Goal: Task Accomplishment & Management: Manage account settings

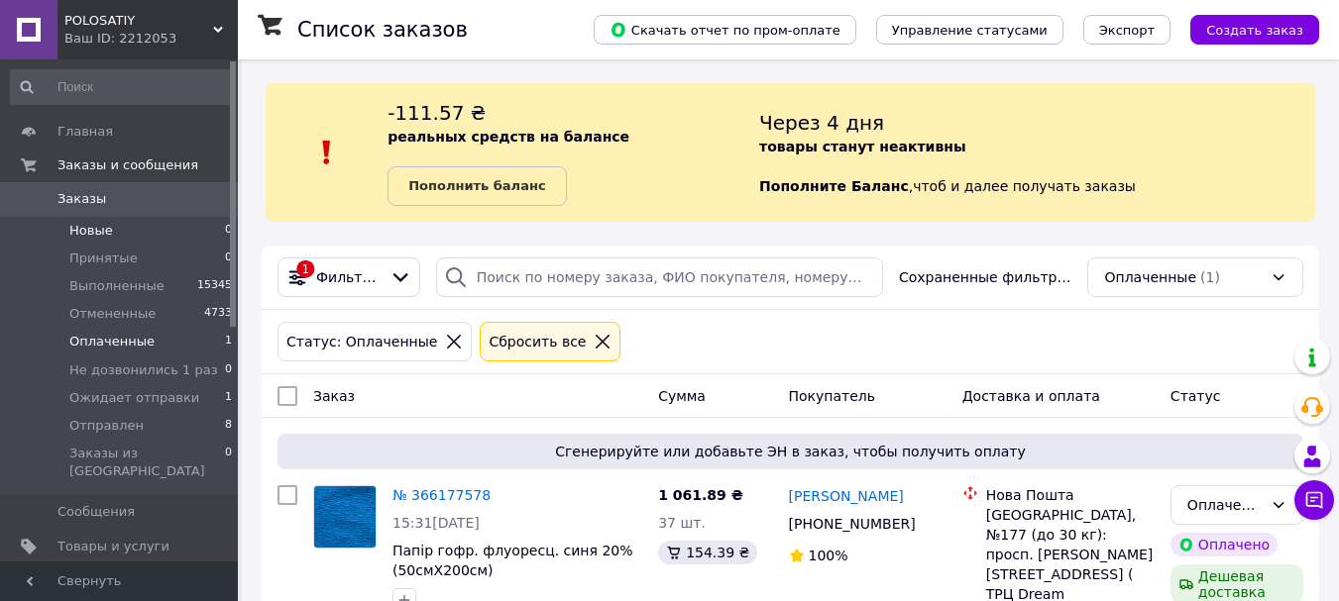
click at [116, 234] on li "Новые 0" at bounding box center [122, 231] width 244 height 28
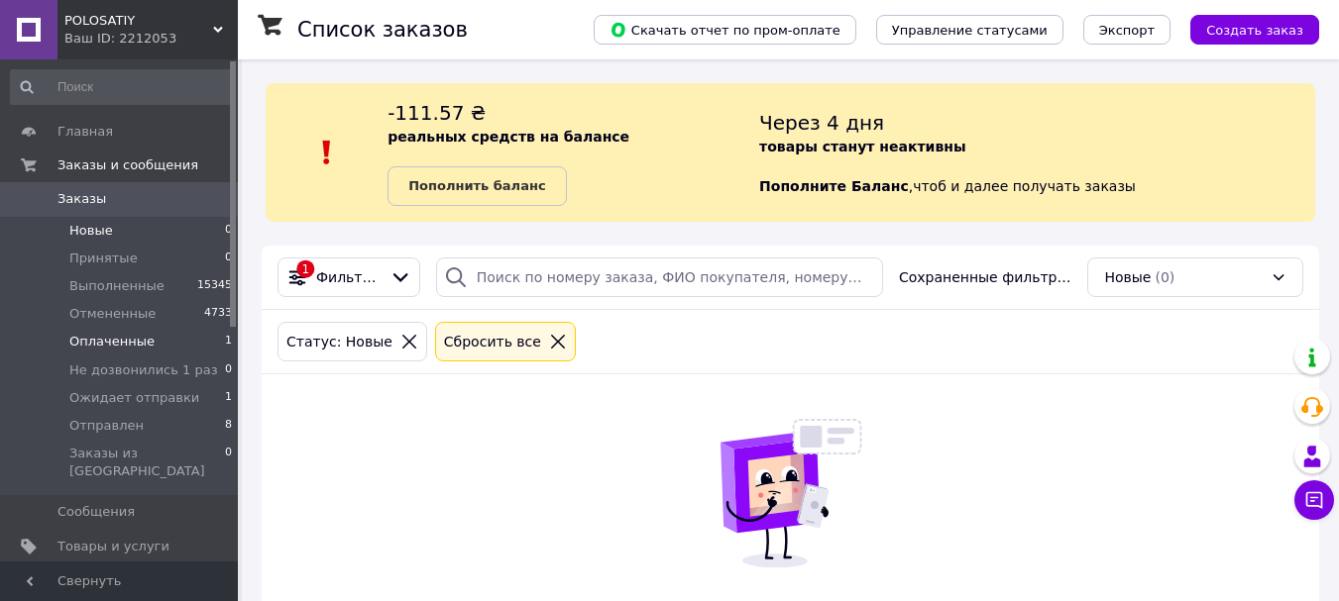
click at [129, 350] on span "Оплаченные" at bounding box center [111, 342] width 85 height 18
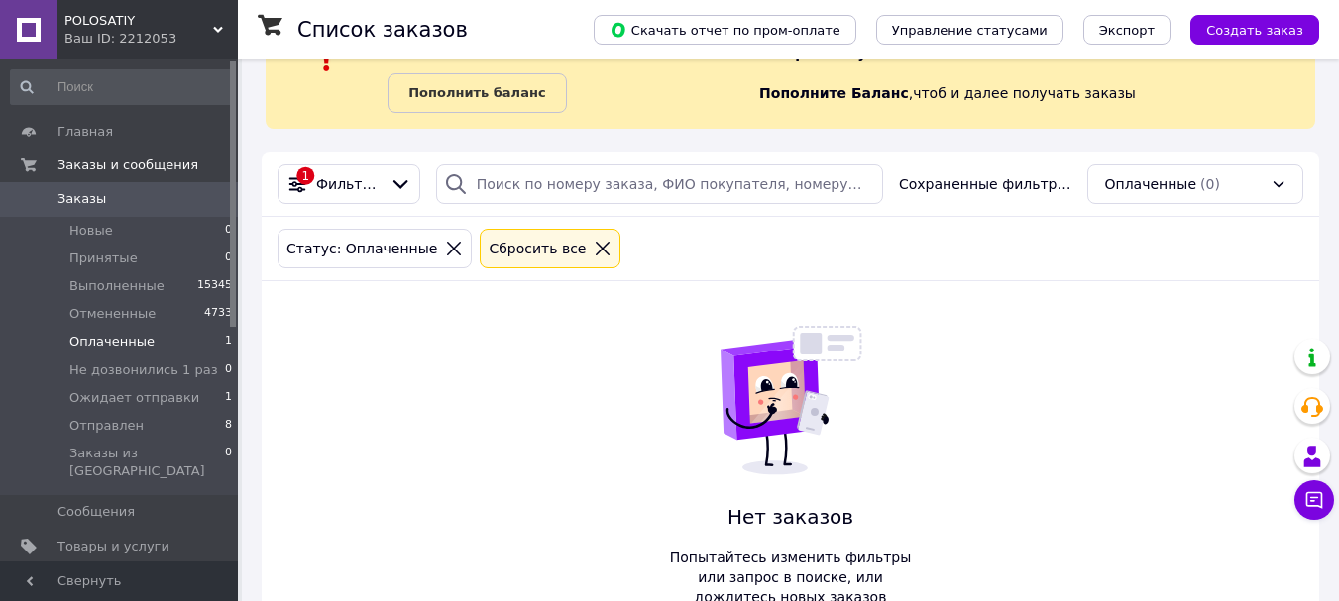
scroll to position [159, 0]
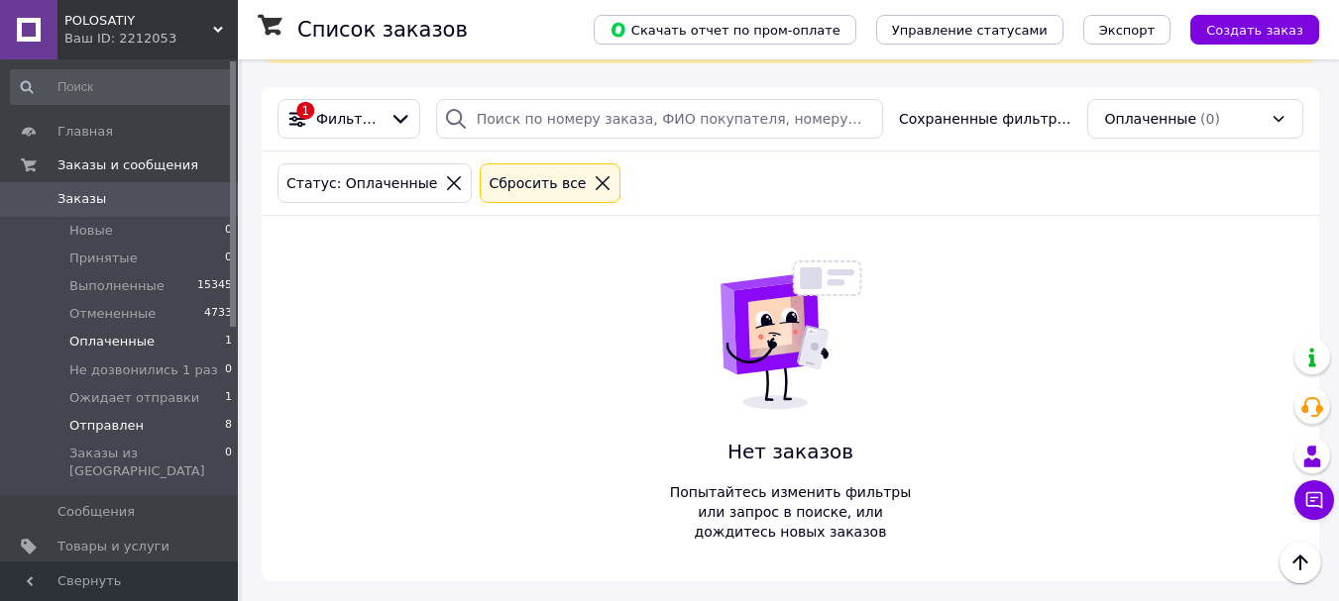
click at [104, 418] on span "Отправлен" at bounding box center [106, 426] width 74 height 18
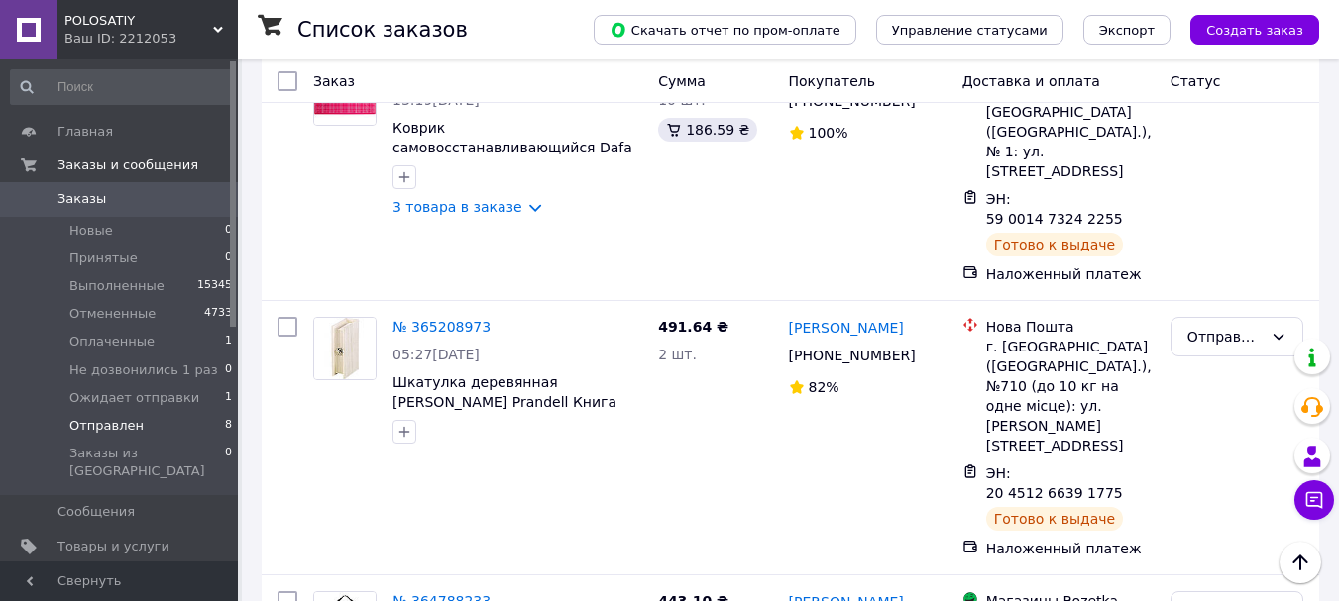
scroll to position [222, 0]
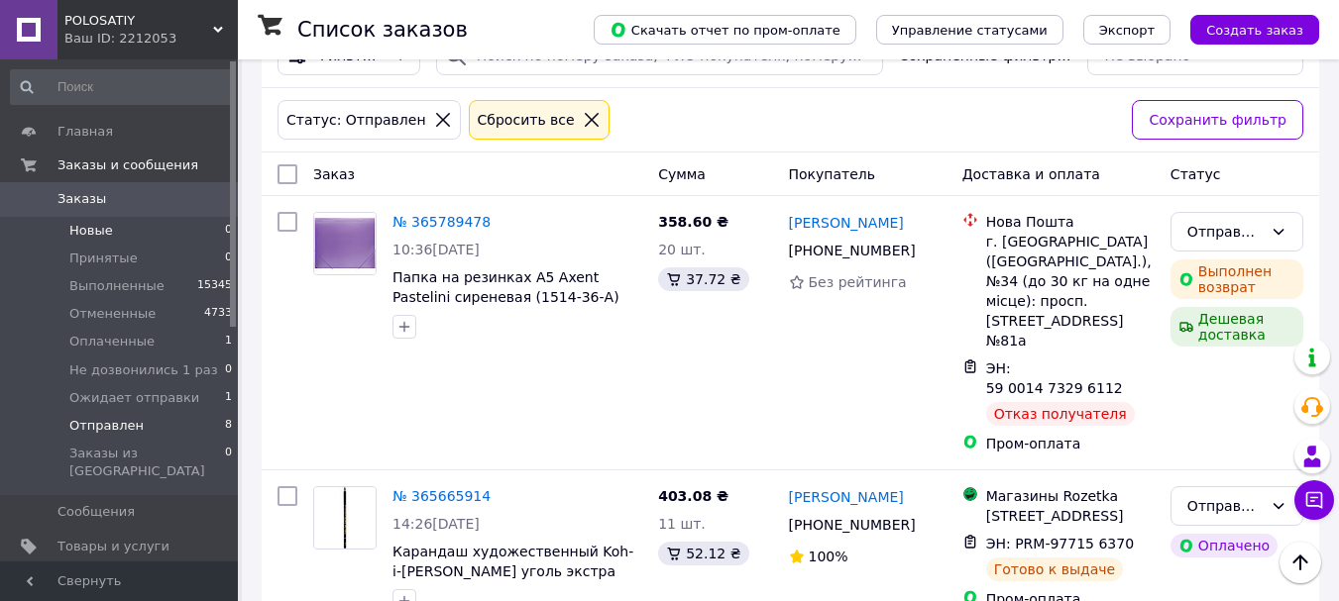
click at [62, 243] on li "Новые 0" at bounding box center [122, 231] width 244 height 28
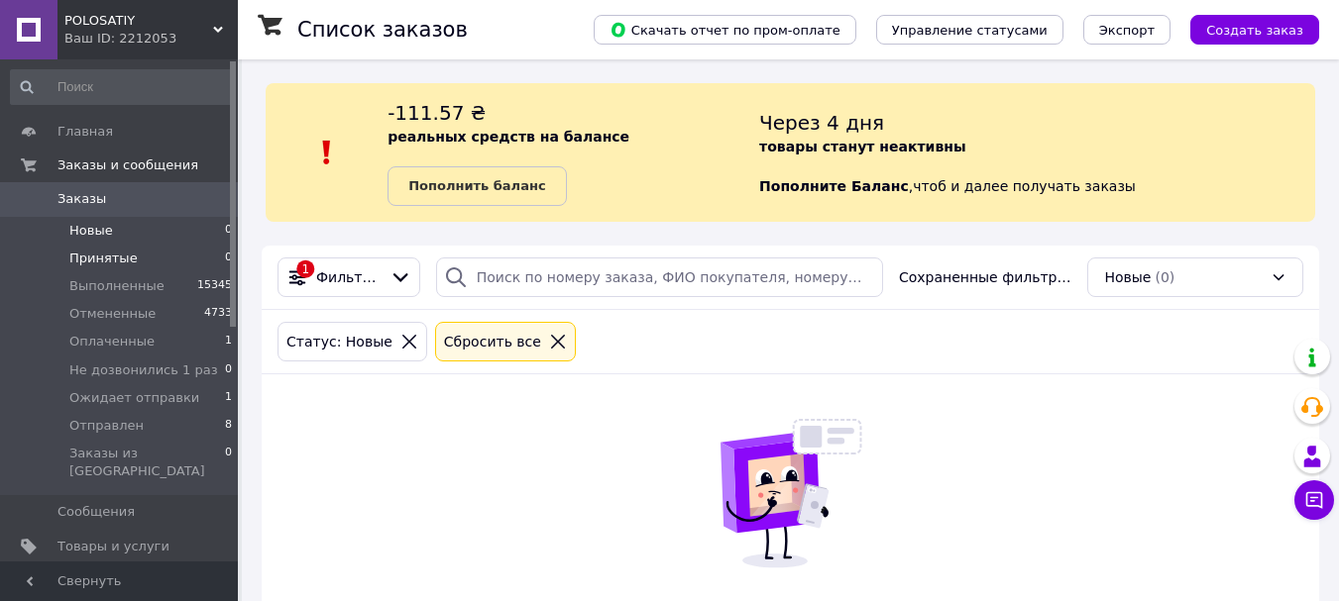
click at [68, 255] on li "Принятые 0" at bounding box center [122, 259] width 244 height 28
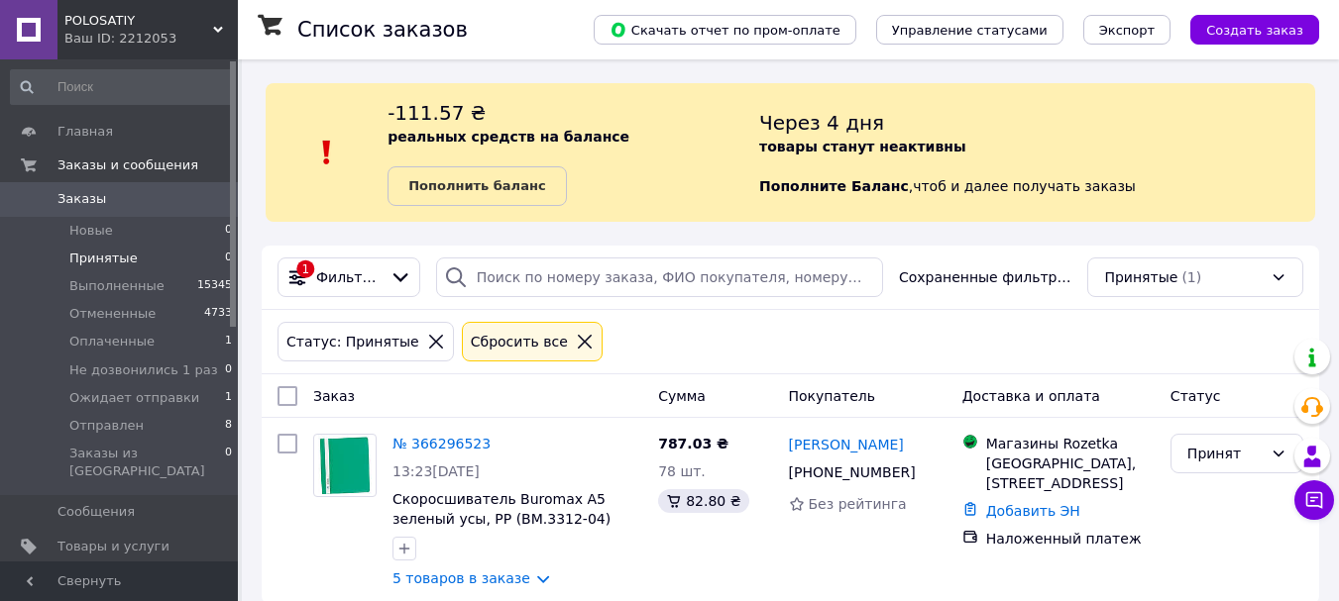
click at [78, 344] on span "Оплаченные" at bounding box center [111, 342] width 85 height 18
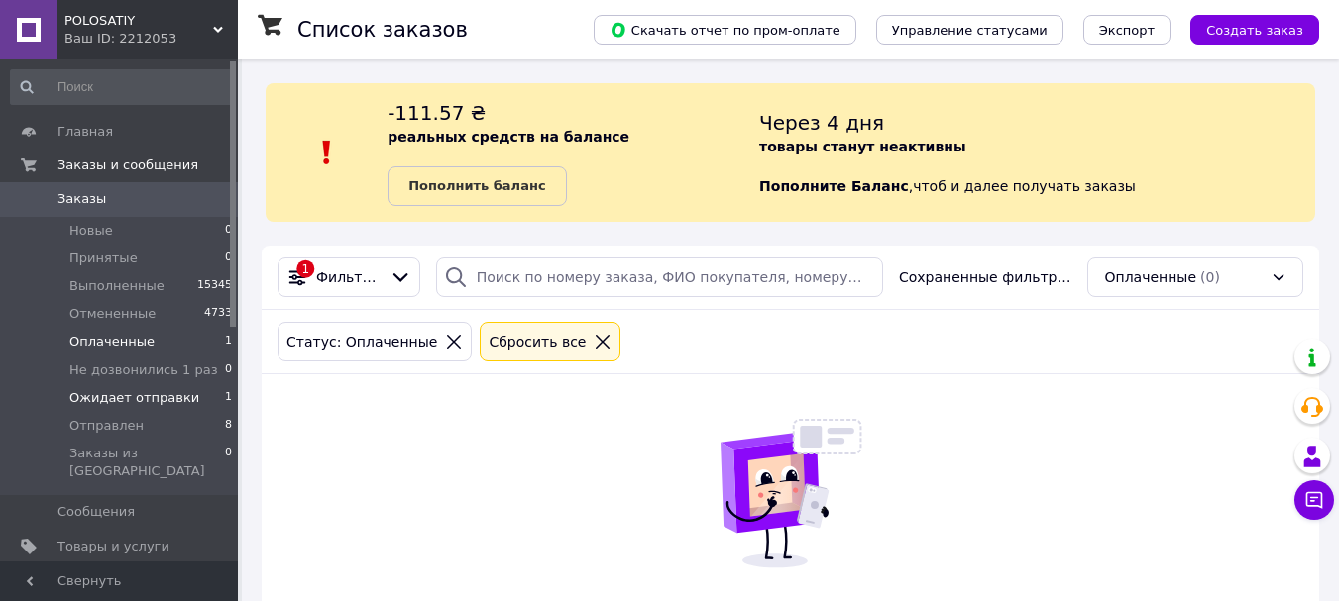
click at [96, 409] on li "Ожидает отправки 1" at bounding box center [122, 398] width 244 height 28
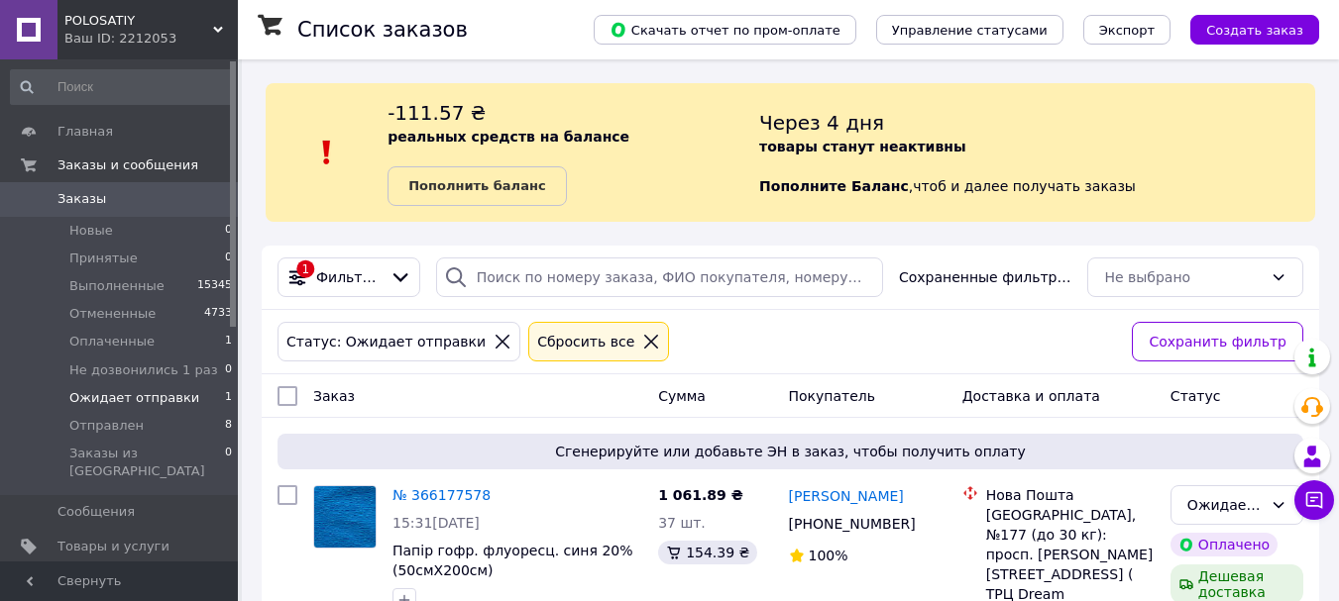
click at [96, 417] on span "Отправлен" at bounding box center [106, 426] width 74 height 18
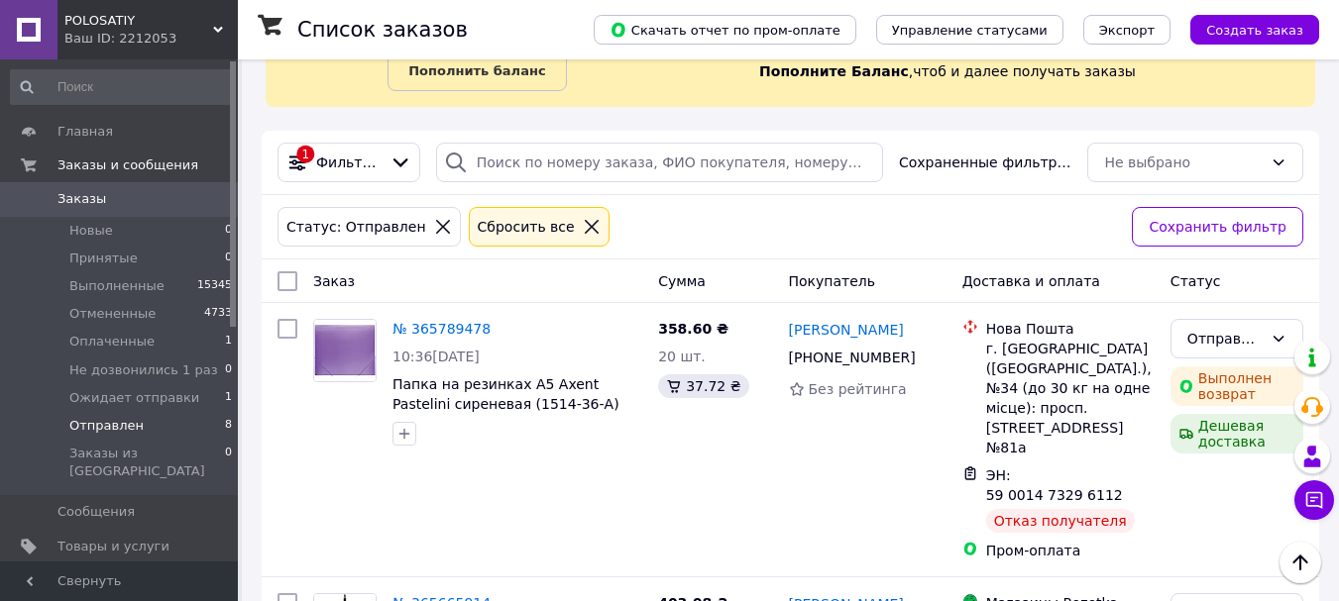
scroll to position [11, 0]
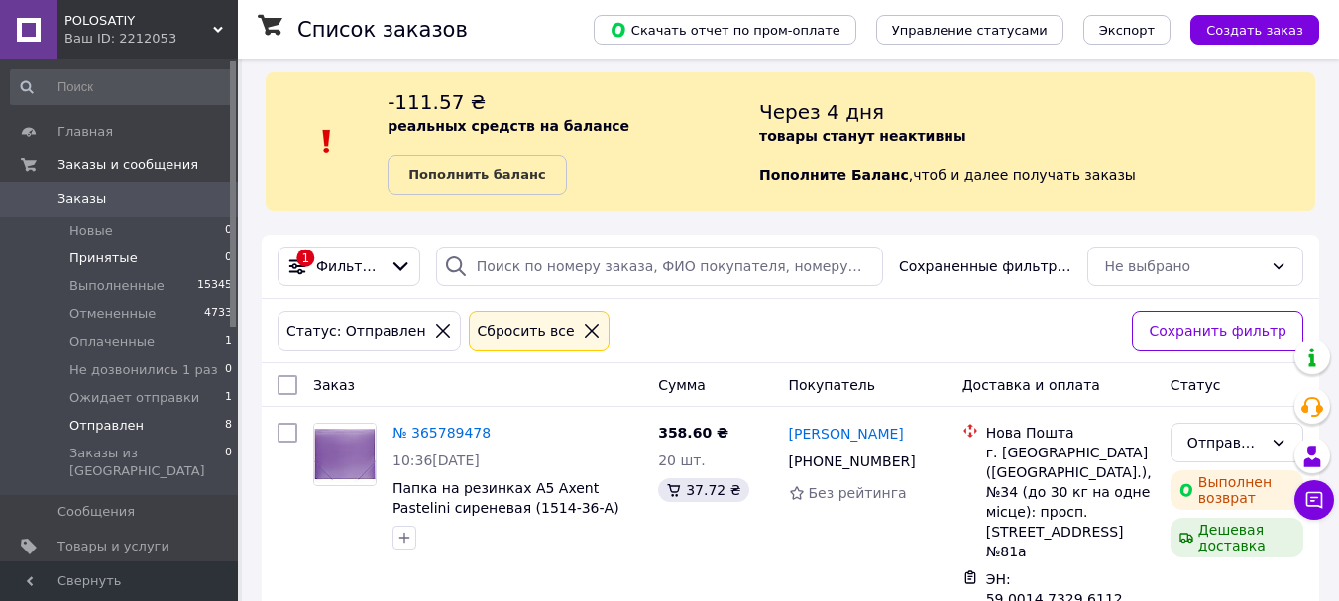
click at [134, 258] on li "Принятые 0" at bounding box center [122, 259] width 244 height 28
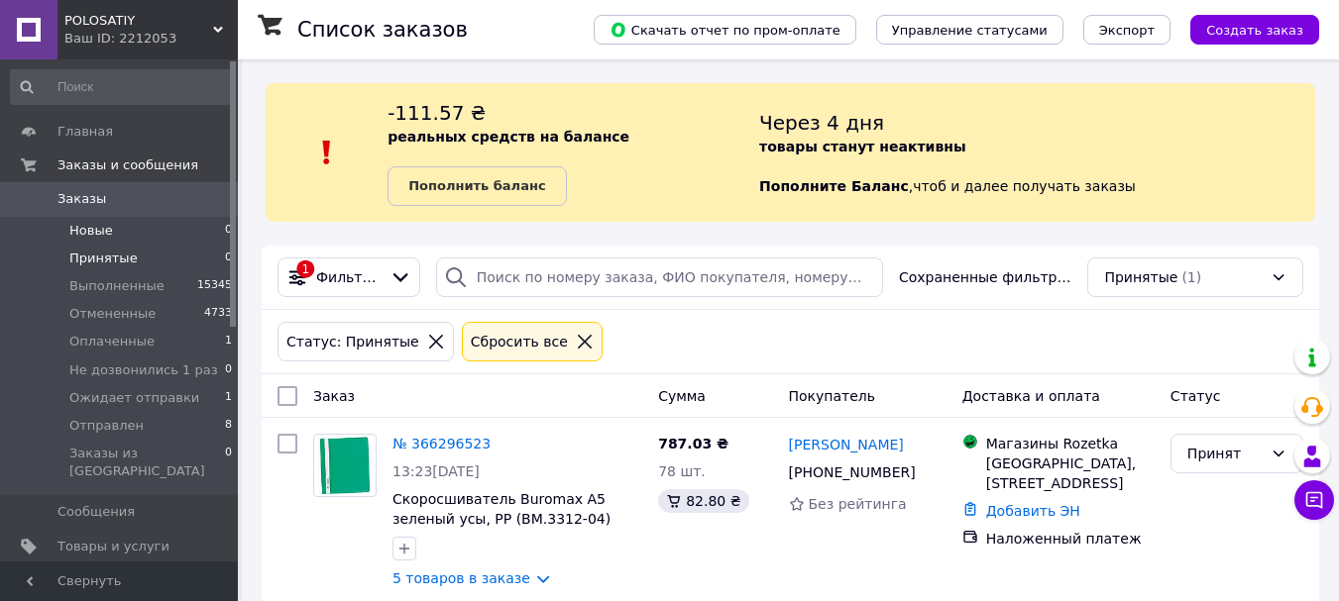
click at [51, 226] on li "Новые 0" at bounding box center [122, 231] width 244 height 28
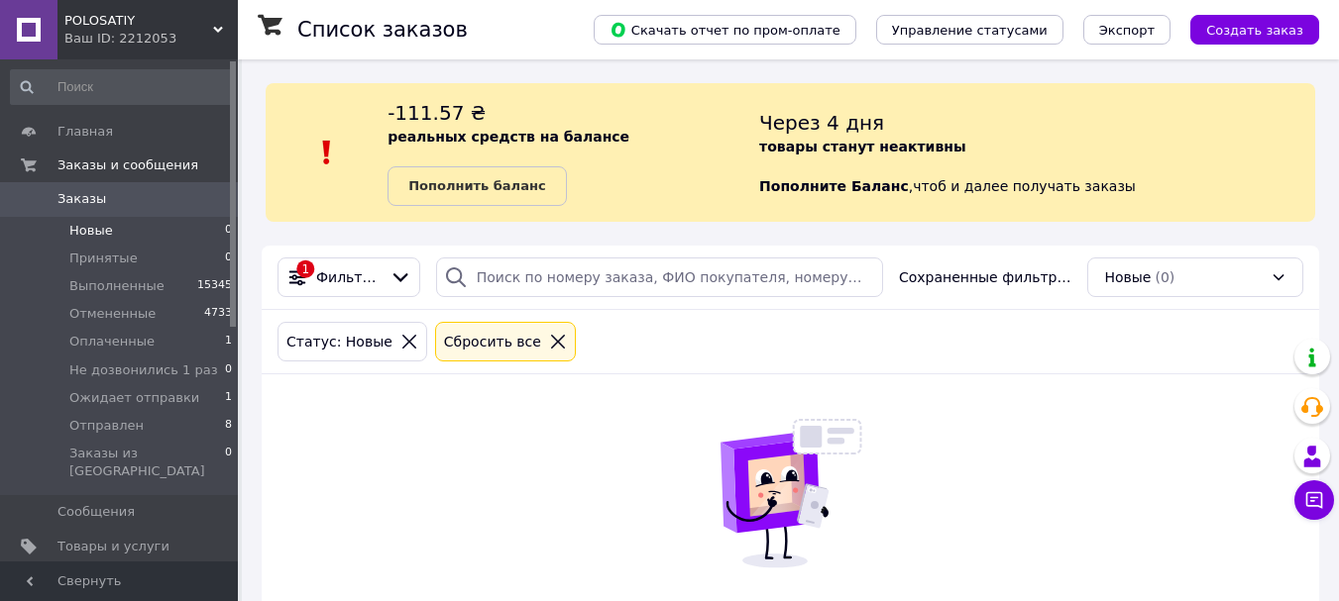
click at [78, 343] on span "Оплаченные" at bounding box center [111, 342] width 85 height 18
click at [182, 348] on li "Оплаченные 1" at bounding box center [122, 342] width 244 height 28
click at [99, 233] on span "Новые" at bounding box center [91, 231] width 44 height 18
click at [96, 250] on span "Принятые" at bounding box center [103, 259] width 68 height 18
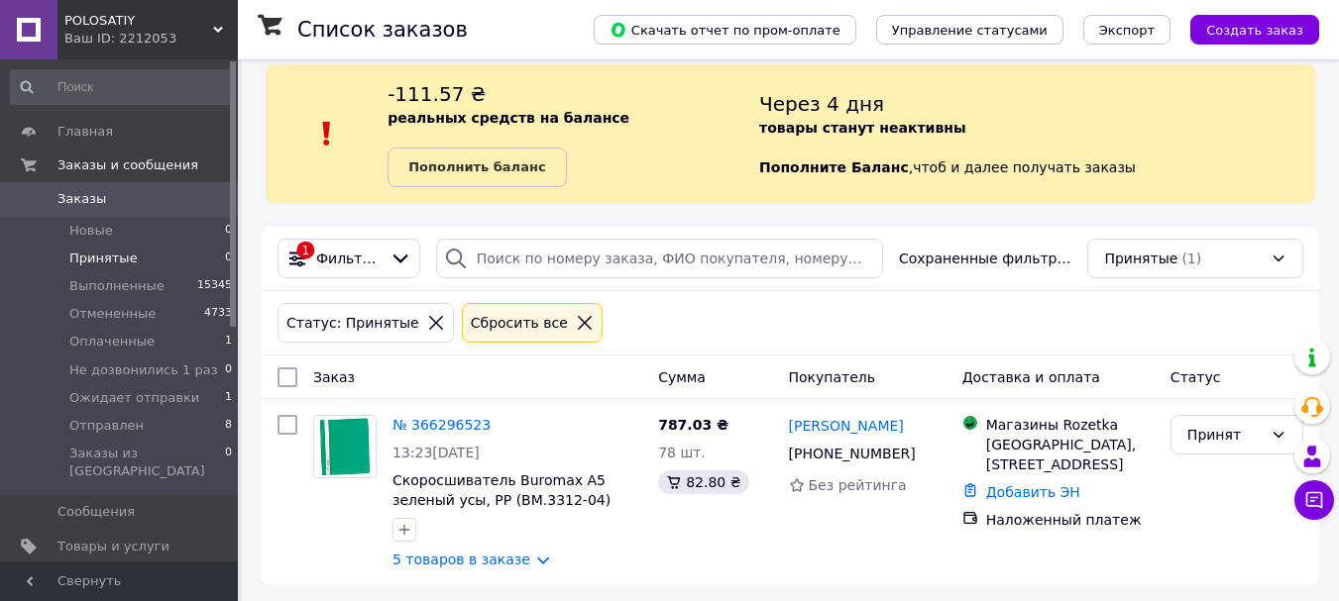
scroll to position [24, 0]
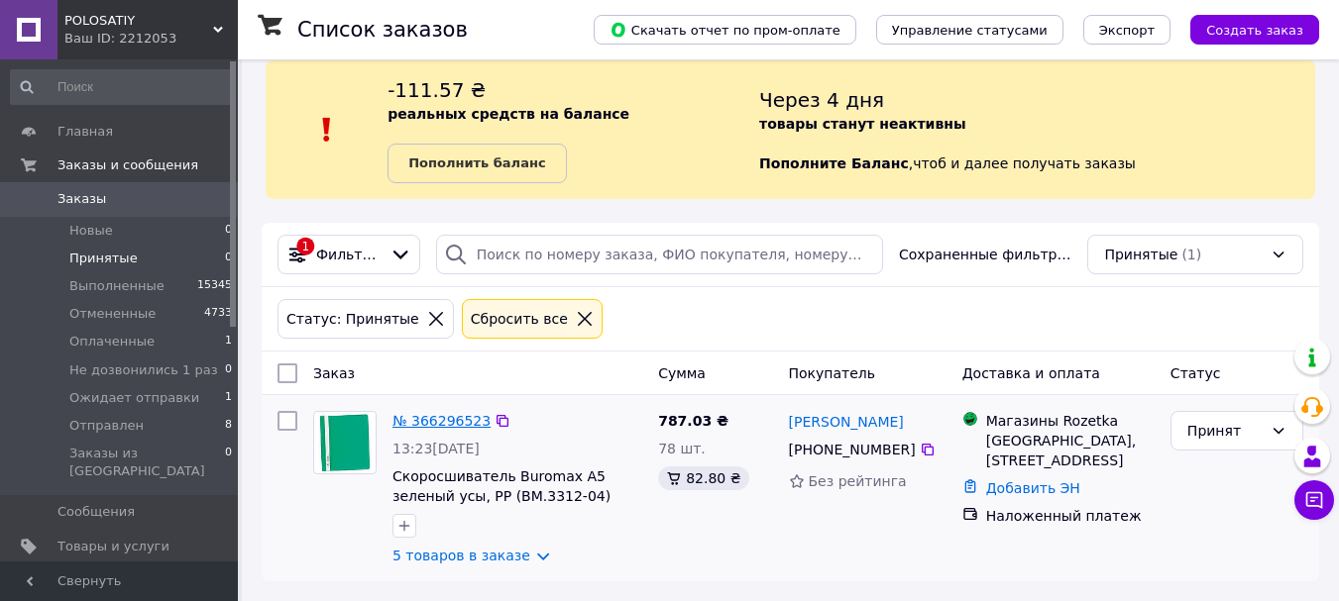
click at [442, 417] on link "№ 366296523" at bounding box center [441, 421] width 98 height 16
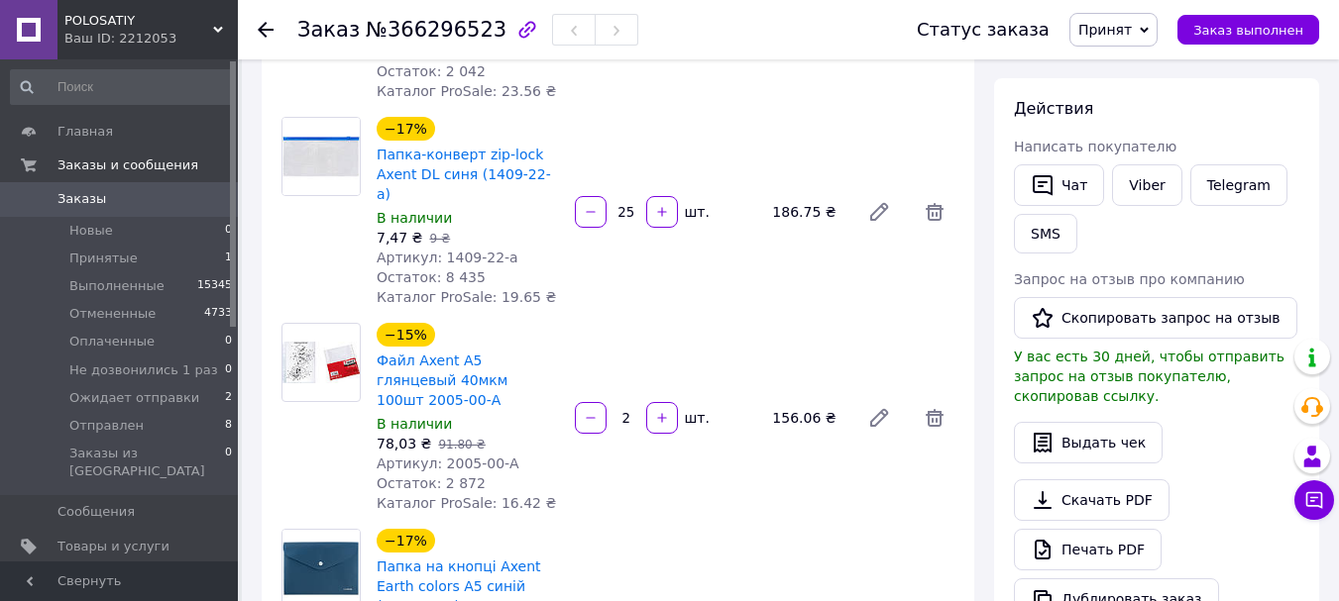
scroll to position [296, 0]
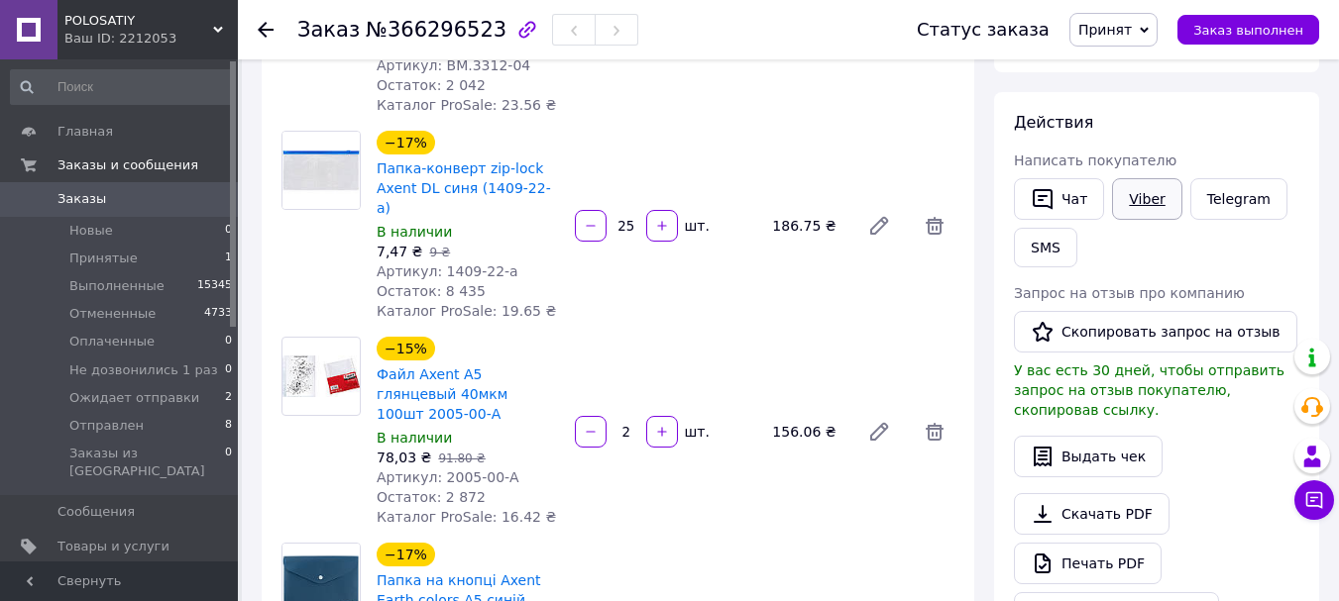
click at [1132, 206] on link "Viber" at bounding box center [1146, 199] width 69 height 42
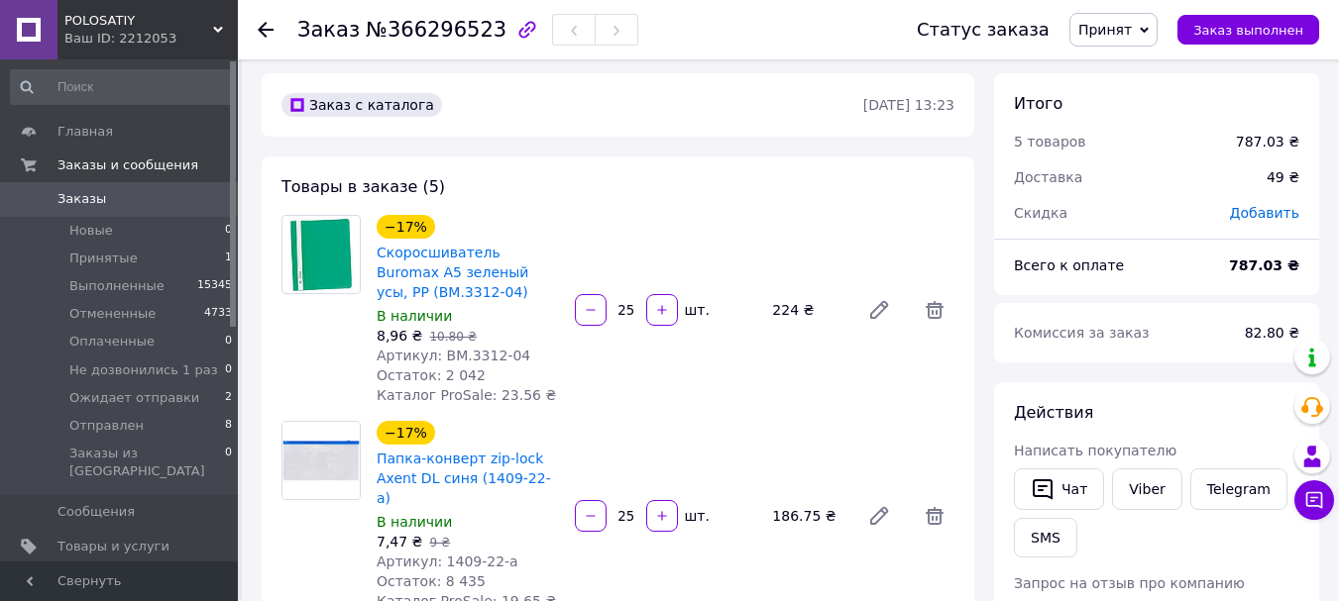
scroll to position [0, 0]
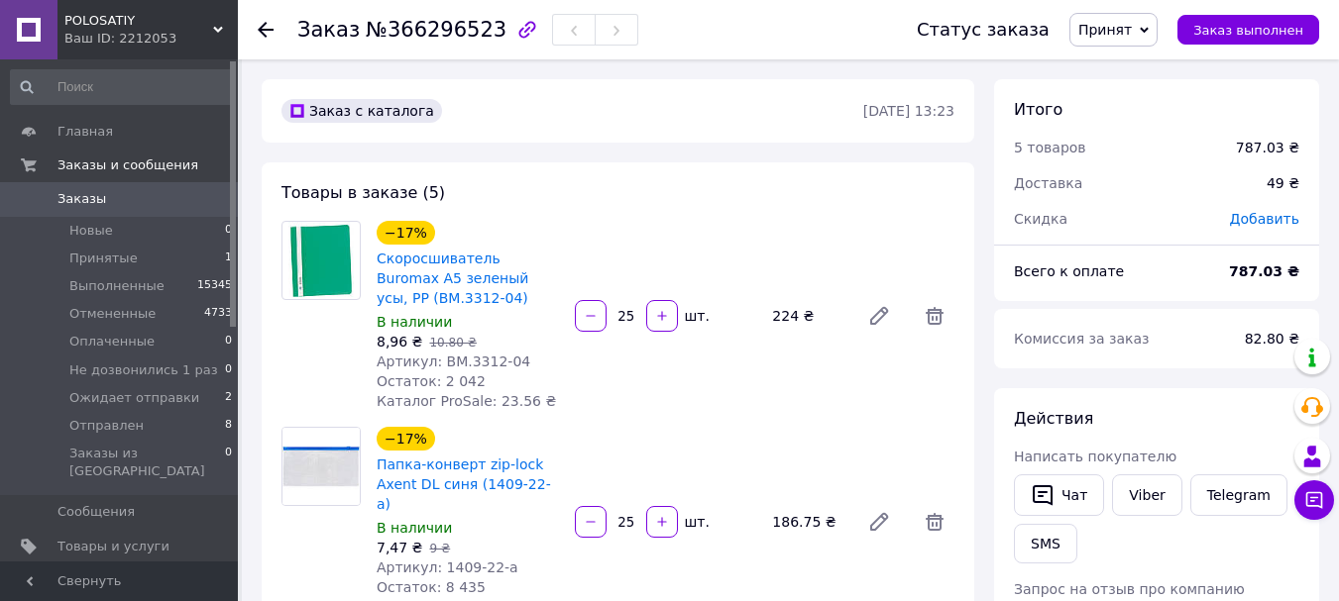
click at [366, 35] on span "№366296523" at bounding box center [436, 30] width 141 height 24
drag, startPoint x: 357, startPoint y: 35, endPoint x: 406, endPoint y: 35, distance: 49.5
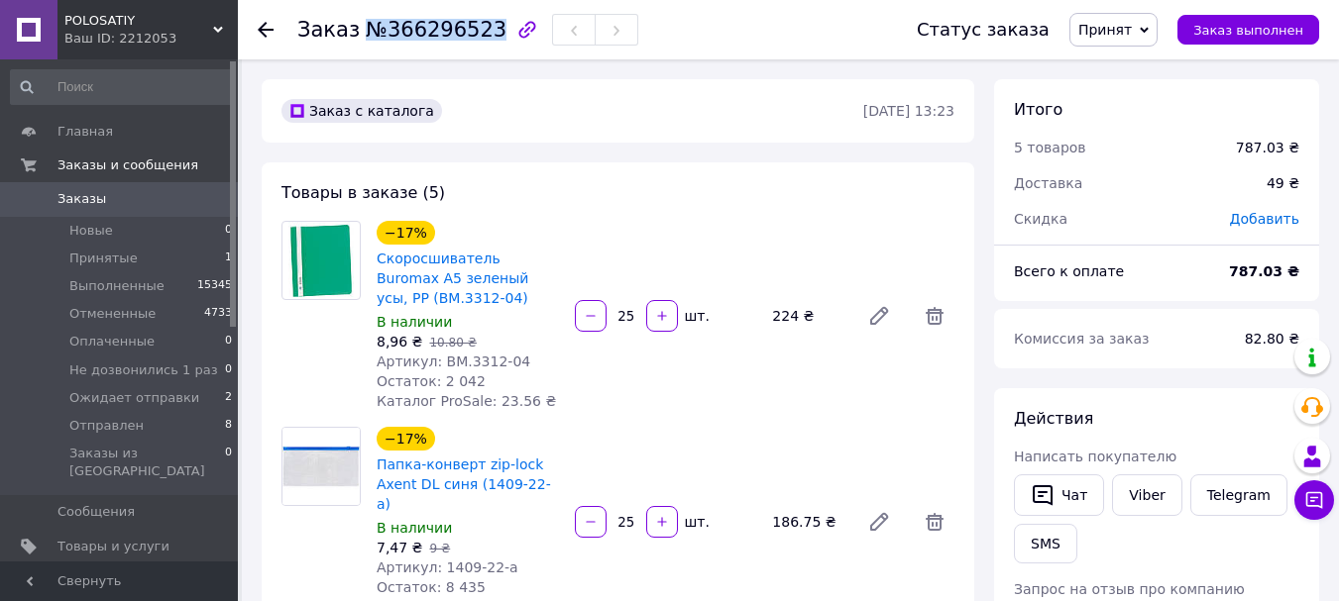
click at [406, 35] on span "№366296523" at bounding box center [436, 30] width 141 height 24
click at [129, 243] on li "Новые 0" at bounding box center [122, 231] width 244 height 28
